Goal: Information Seeking & Learning: Learn about a topic

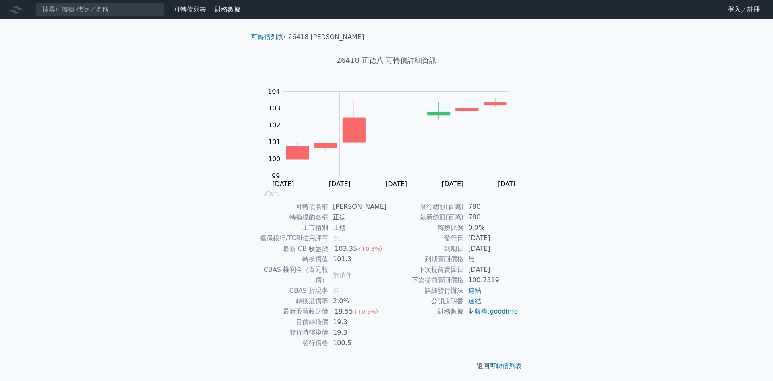
click at [78, 87] on div "可轉債列表 財務數據 可轉債列表 財務數據 登入／註冊 登入／註冊 可轉債列表 › 26418 正德八 26418 正德八 可轉債詳細資訊 Zoom Out …" at bounding box center [386, 191] width 773 height 383
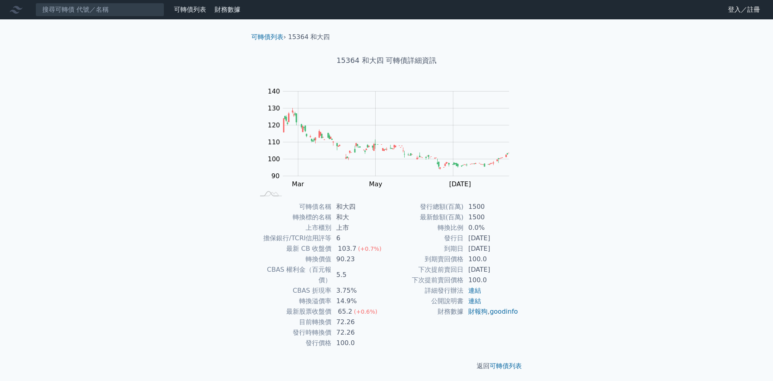
click at [638, 98] on div "可轉債列表 財務數據 可轉債列表 財務數據 登入／註冊 登入／註冊 可轉債列表 › 15364 和大四 15364 和大四 可轉債詳細資訊 Zoom Out …" at bounding box center [386, 191] width 773 height 383
